Goal: Find specific page/section: Find specific page/section

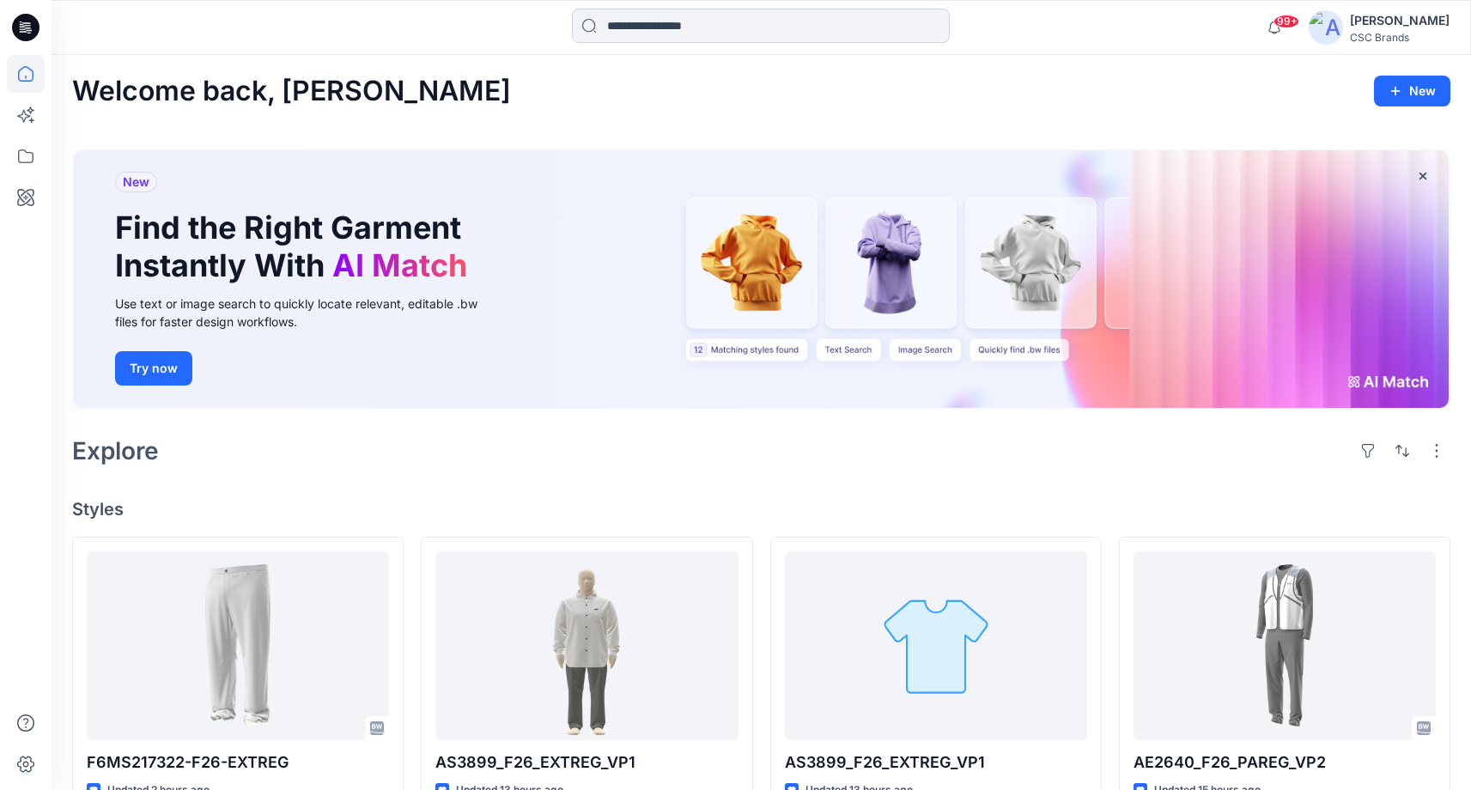
click at [691, 19] on input at bounding box center [761, 26] width 378 height 34
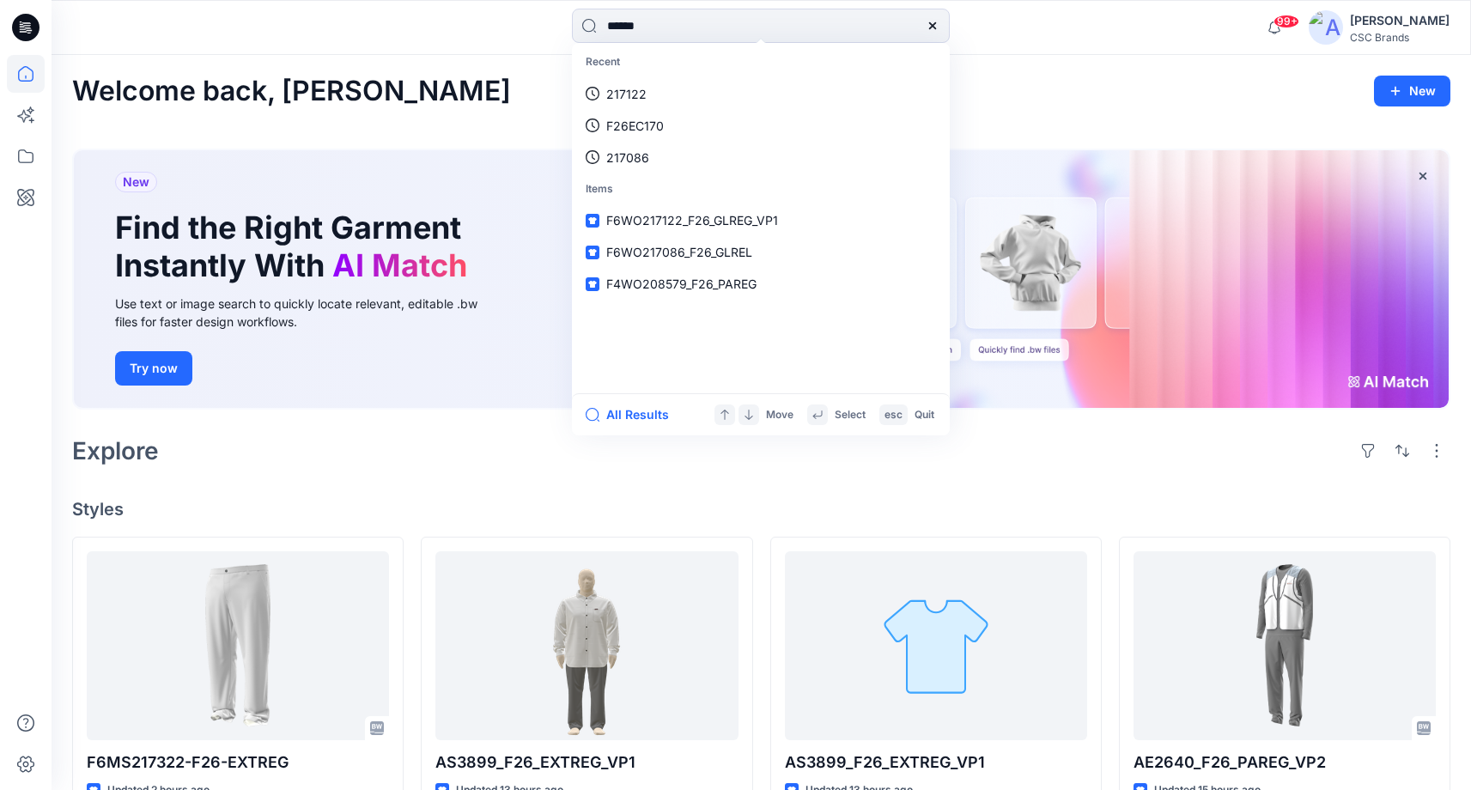
type input "******"
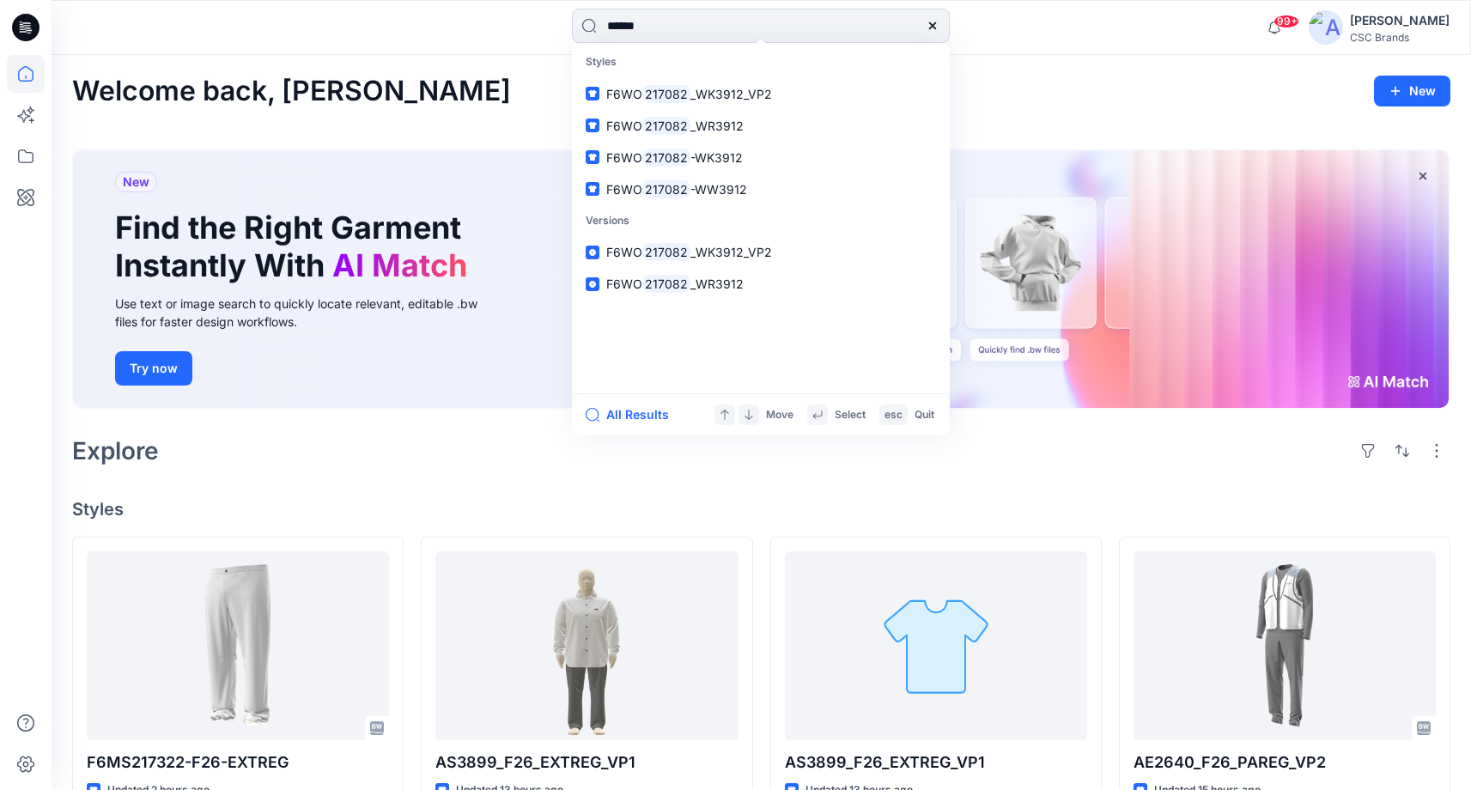
scroll to position [3, 0]
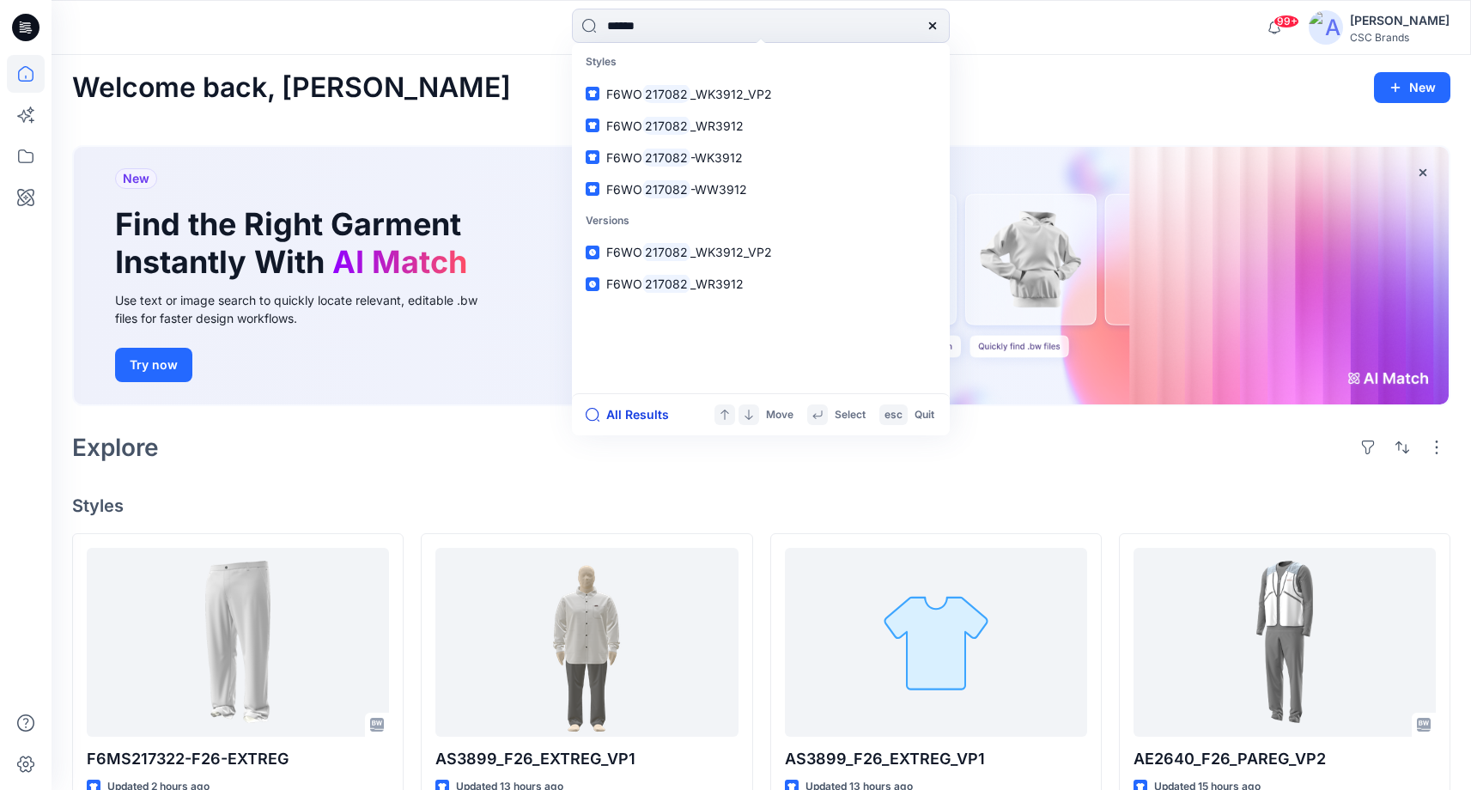
click at [644, 414] on button "All Results" at bounding box center [633, 415] width 94 height 21
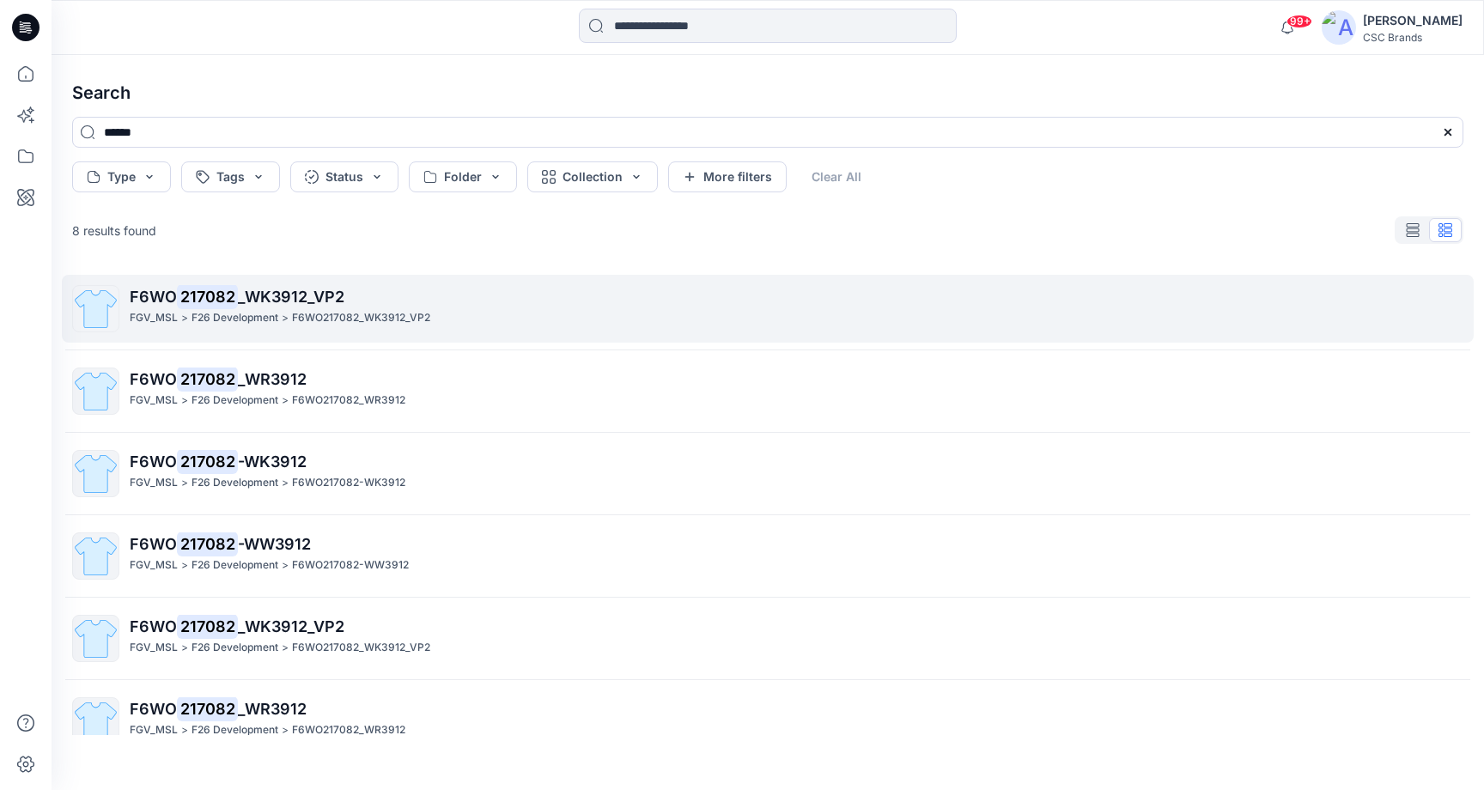
click at [286, 302] on span "_WK3912_VP2" at bounding box center [291, 297] width 106 height 18
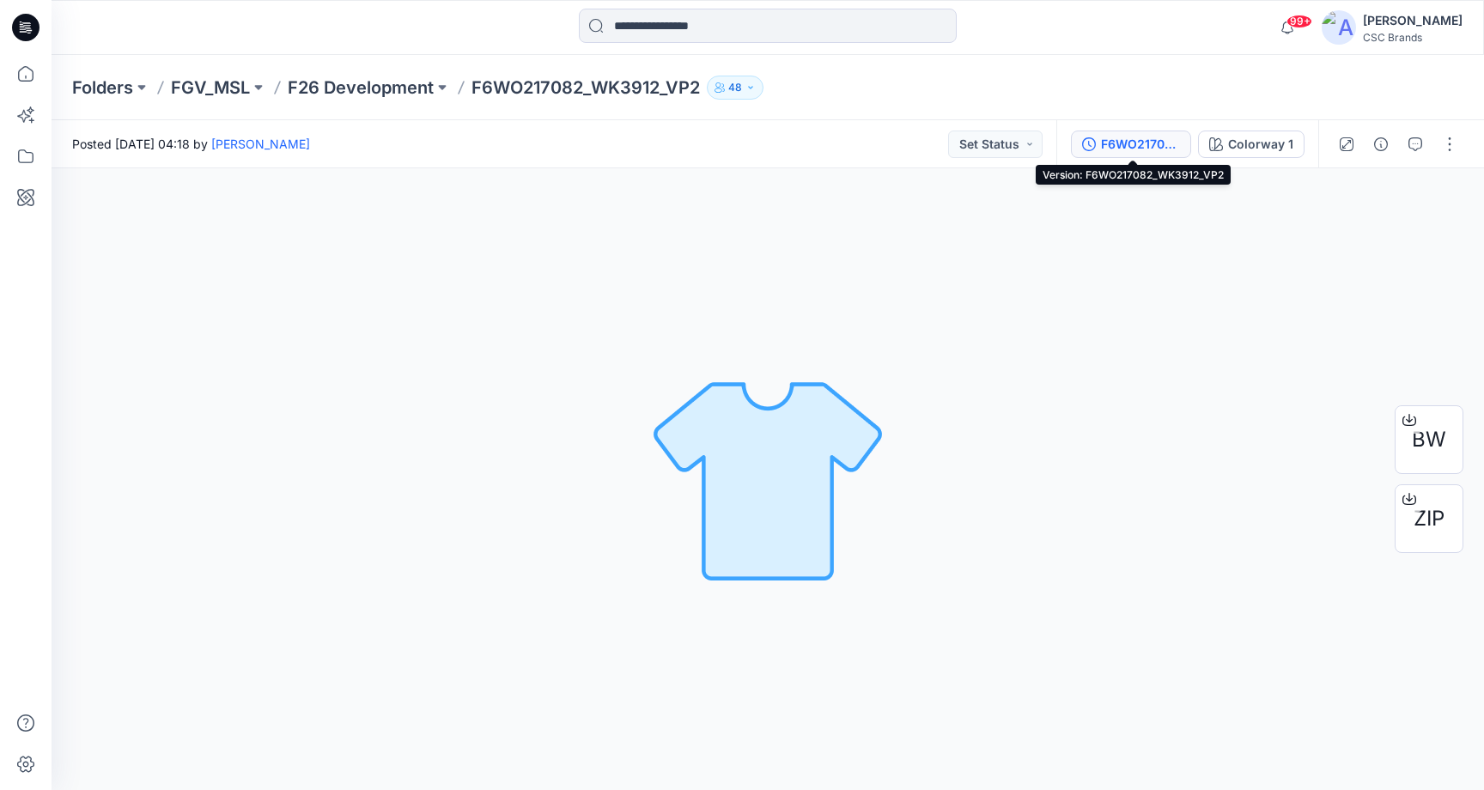
click at [1137, 146] on div "F6WO217082_WK3912_VP2" at bounding box center [1140, 144] width 79 height 19
